Goal: Register for event/course

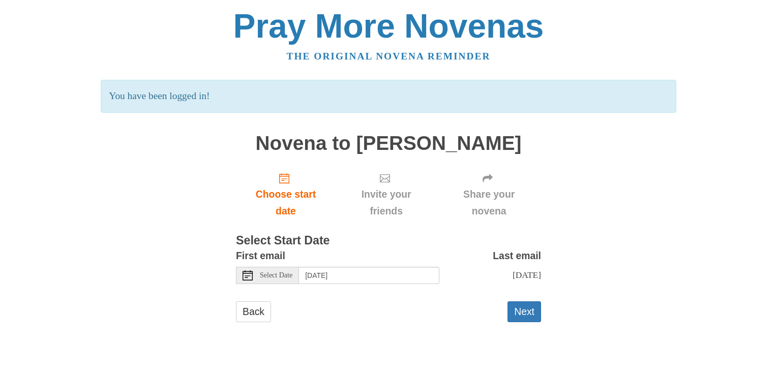
click at [653, 215] on div "Pray More Novenas The original novena reminder You have been logged in! Novena …" at bounding box center [388, 176] width 595 height 352
click at [260, 308] on link "Back" at bounding box center [253, 311] width 35 height 21
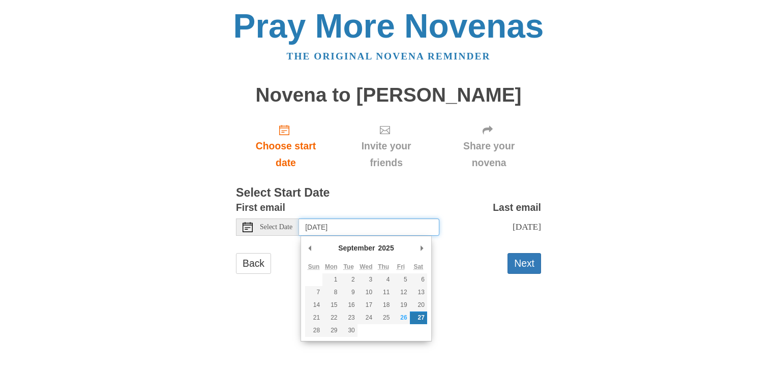
click at [326, 227] on input "[DATE]" at bounding box center [369, 227] width 140 height 17
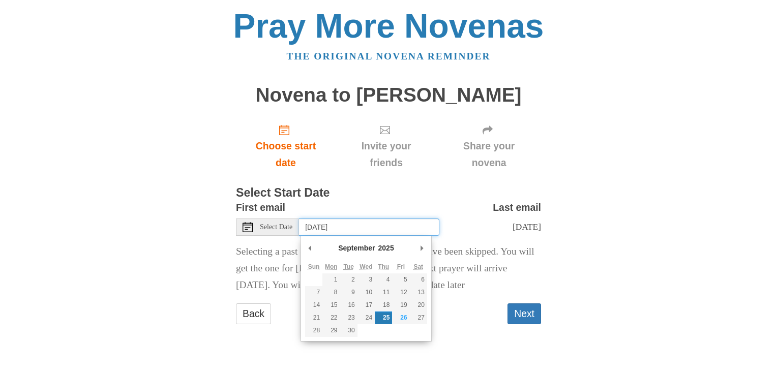
click at [392, 230] on input "[DATE]" at bounding box center [369, 227] width 140 height 17
type input "[DATE]"
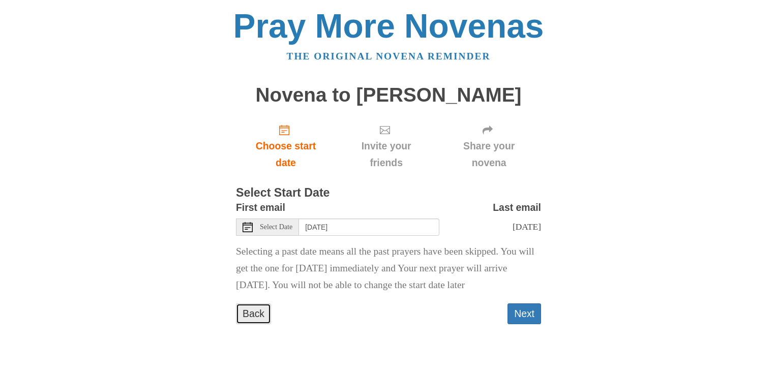
click at [263, 324] on link "Back" at bounding box center [253, 314] width 35 height 21
